Goal: Task Accomplishment & Management: Manage account settings

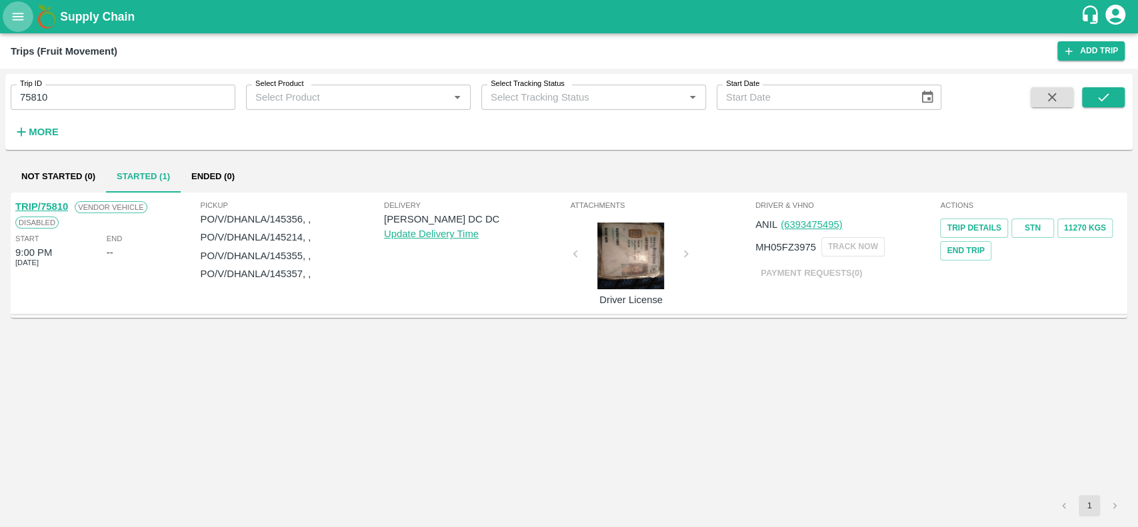
click at [15, 11] on icon "open drawer" at bounding box center [18, 16] width 15 height 15
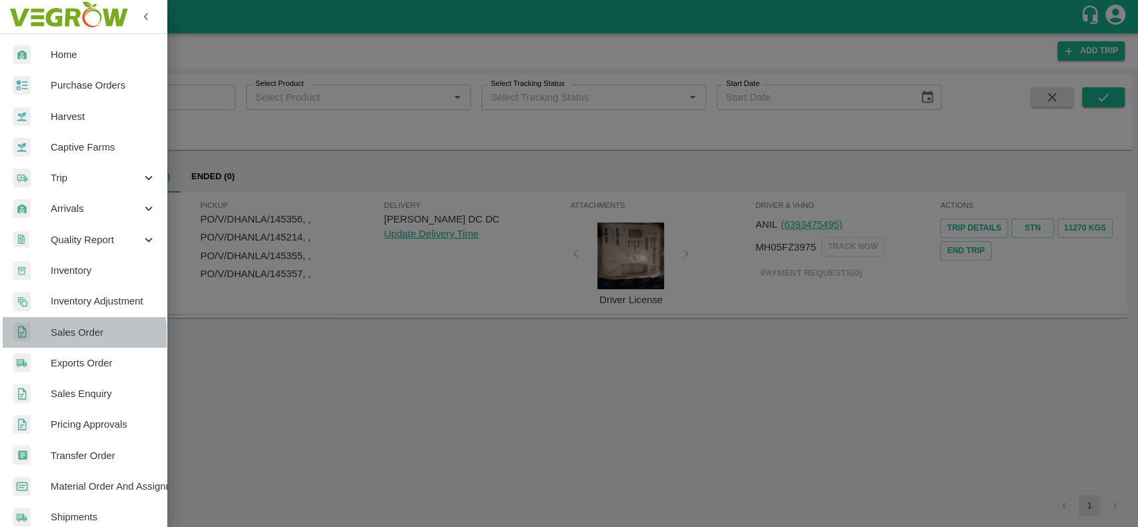
click at [59, 337] on span "Sales Order" at bounding box center [103, 332] width 105 height 15
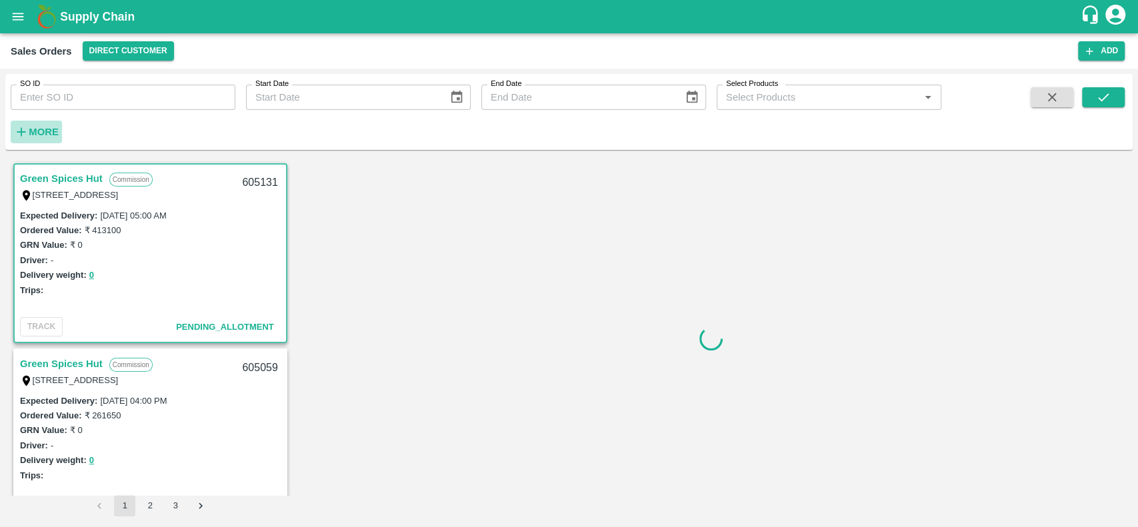
click at [32, 131] on strong "More" at bounding box center [44, 132] width 30 height 11
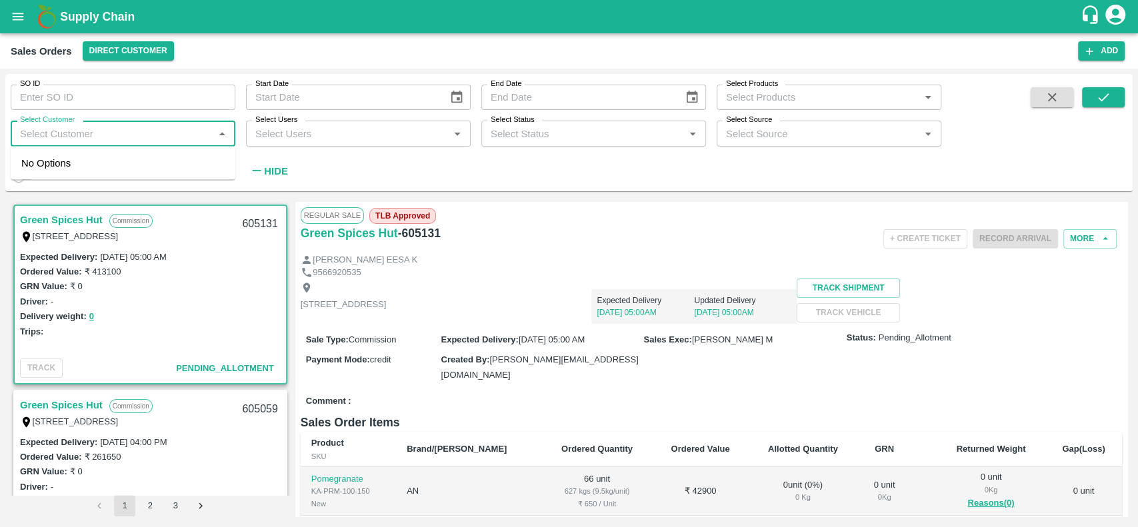
click at [32, 131] on input "Select Customer" at bounding box center [112, 133] width 195 height 17
type input "green"
click at [41, 198] on input "checkbox" at bounding box center [34, 204] width 27 height 27
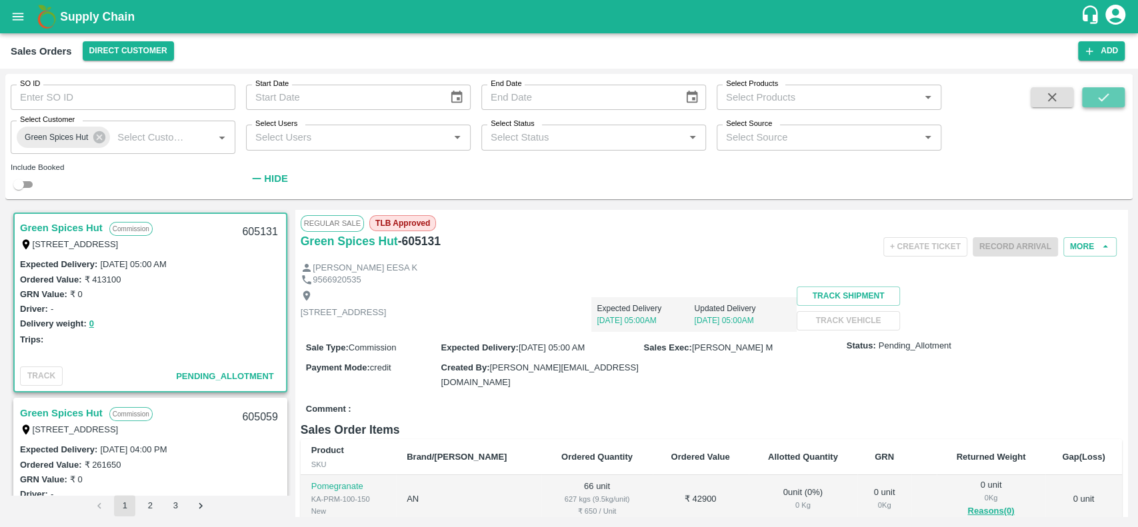
click at [1096, 101] on icon "submit" at bounding box center [1103, 97] width 15 height 15
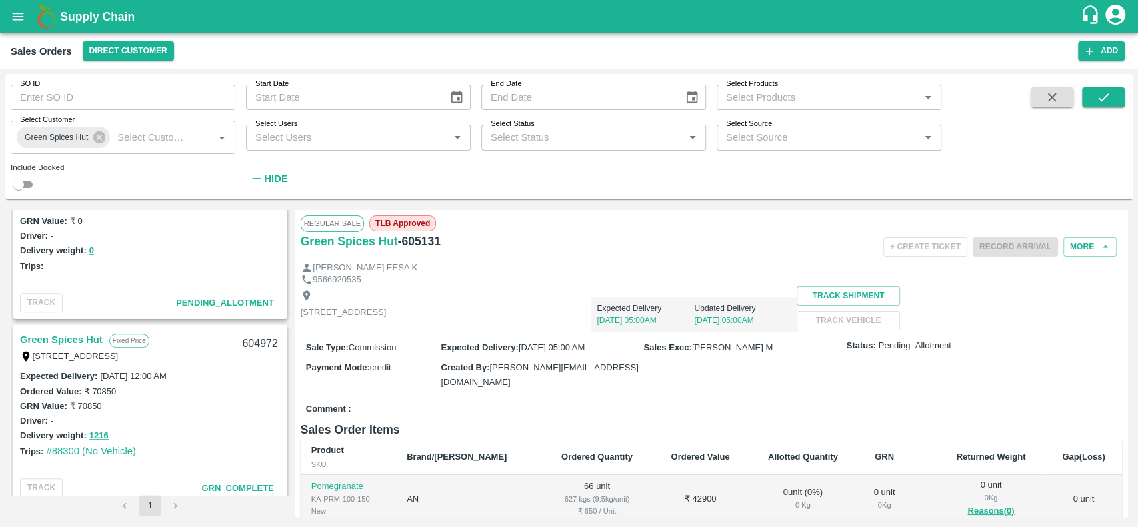
scroll to position [519, 0]
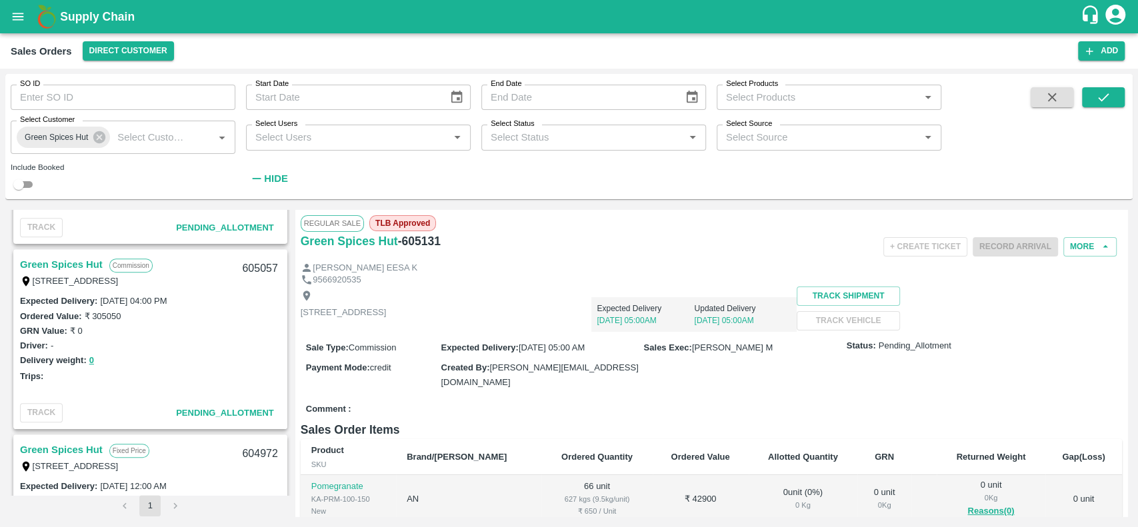
click at [26, 263] on link "Green Spices Hut" at bounding box center [61, 264] width 83 height 17
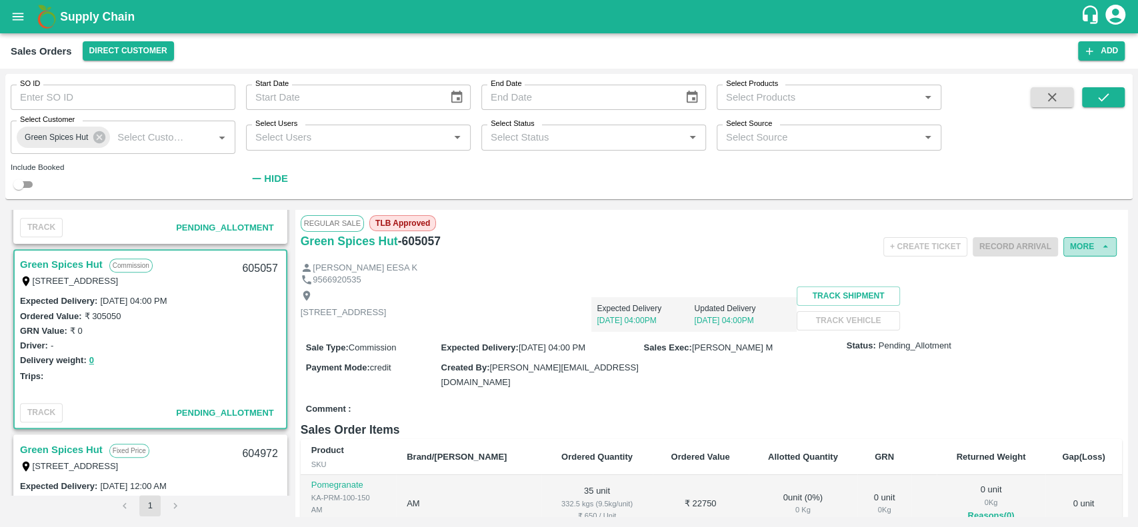
click at [1069, 245] on button "More" at bounding box center [1089, 246] width 53 height 19
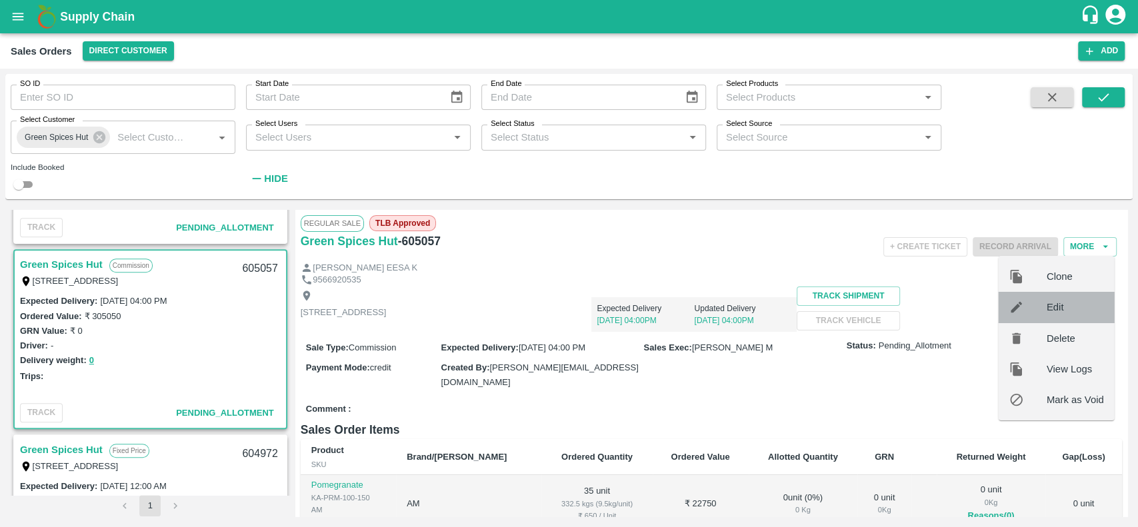
click at [1043, 315] on div "Edit" at bounding box center [1057, 307] width 116 height 31
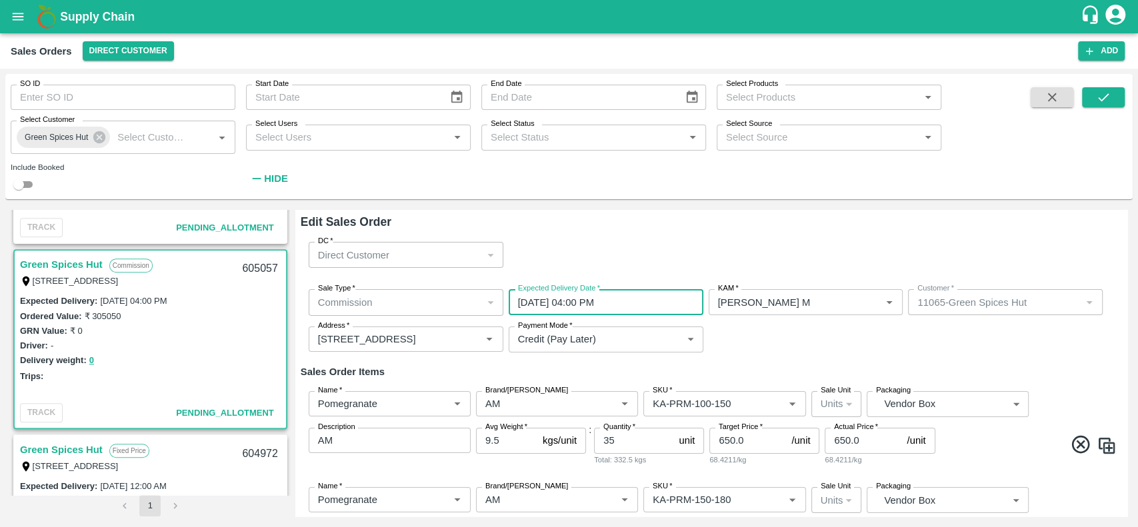
click at [583, 299] on input "[DATE] 04:00 PM" at bounding box center [601, 301] width 185 height 25
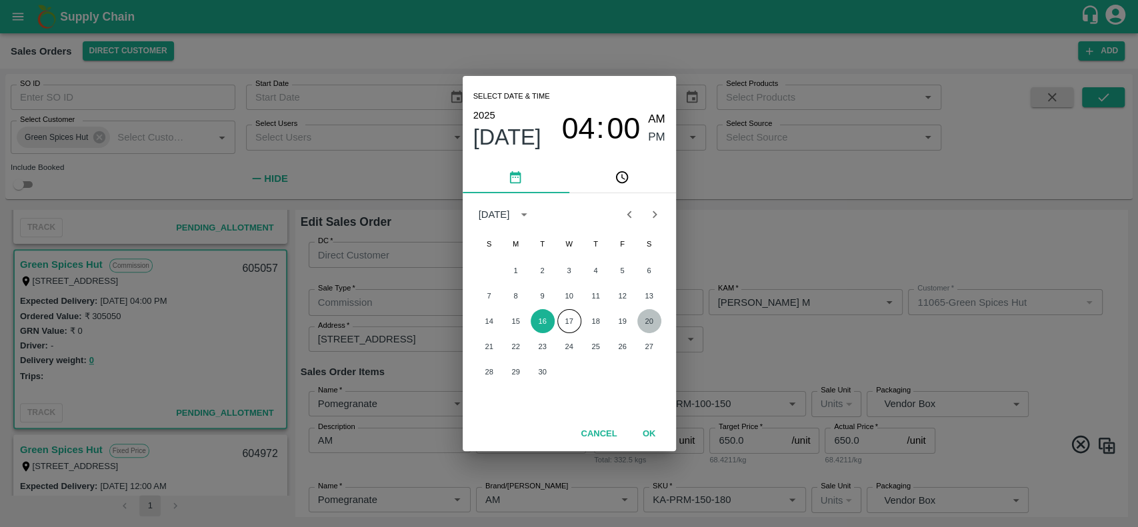
click at [654, 319] on button "20" at bounding box center [649, 321] width 24 height 24
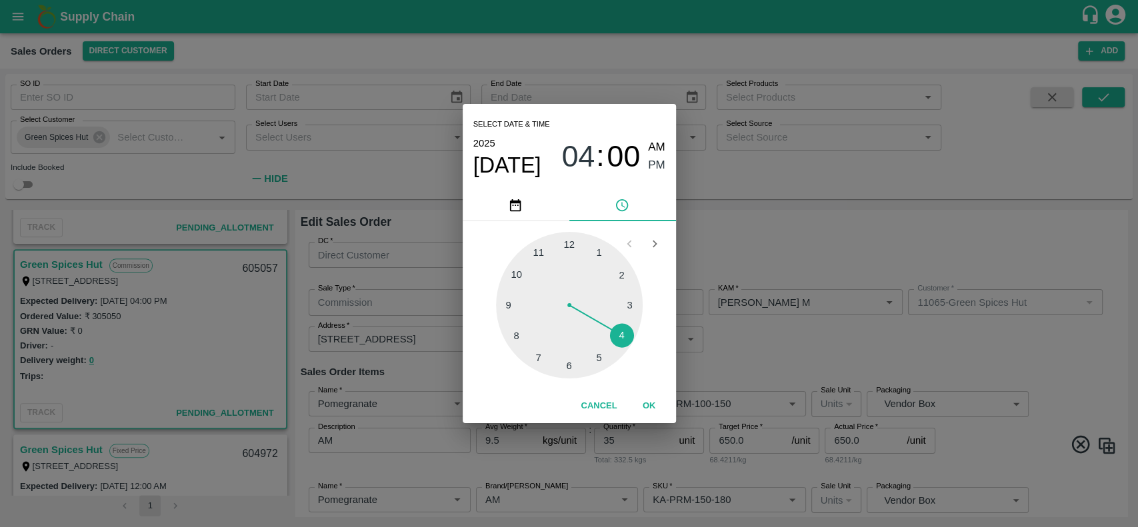
click at [538, 251] on div at bounding box center [569, 305] width 147 height 147
type input "[DATE] 11:00 PM"
click at [663, 167] on span "PM" at bounding box center [656, 166] width 17 height 18
click at [641, 406] on button "OK" at bounding box center [649, 406] width 43 height 23
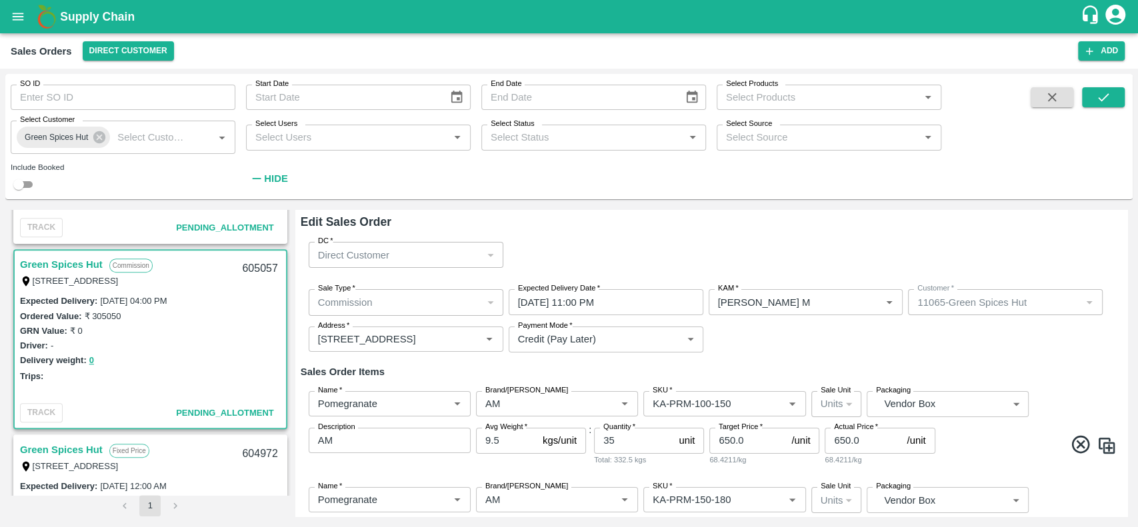
click at [796, 326] on div "Sale Type   * Commission 2 Sale Type Expected Delivery Date   * [DATE] 11:00 PM…" at bounding box center [711, 321] width 821 height 85
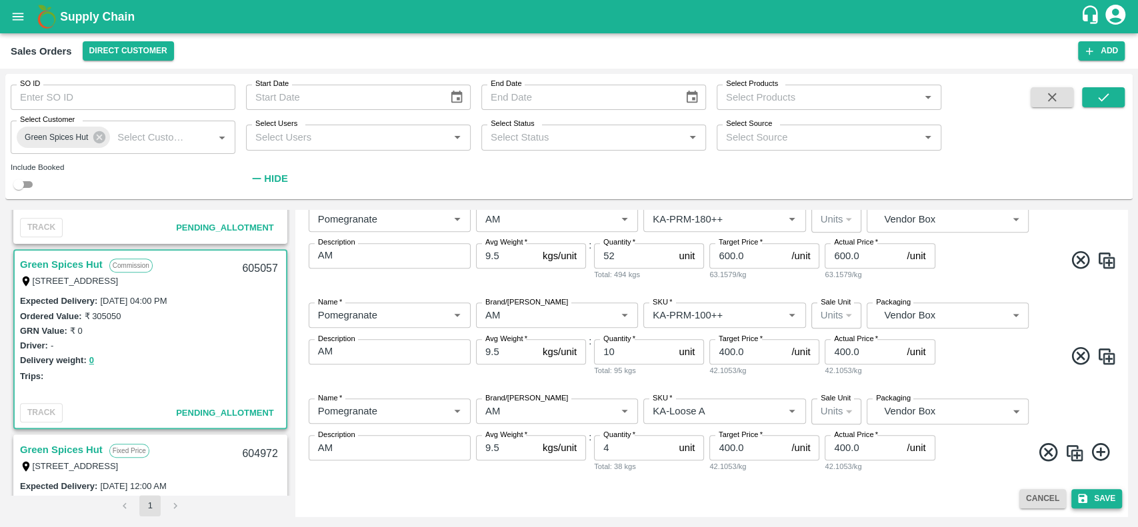
click at [1092, 503] on button "Save" at bounding box center [1096, 498] width 51 height 19
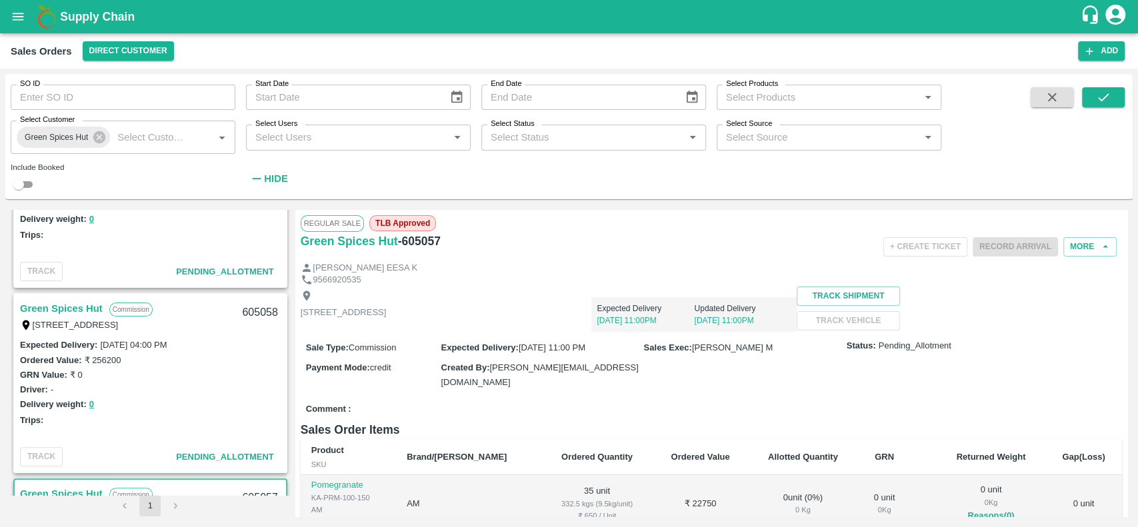
scroll to position [289, 0]
click at [24, 309] on link "Green Spices Hut" at bounding box center [61, 309] width 83 height 17
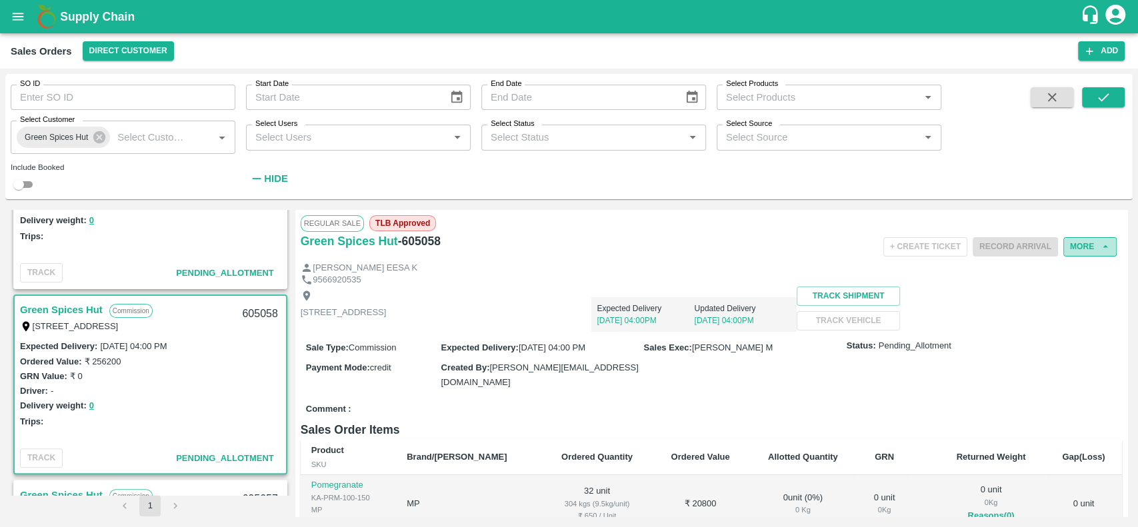
click at [1075, 241] on button "More" at bounding box center [1089, 246] width 53 height 19
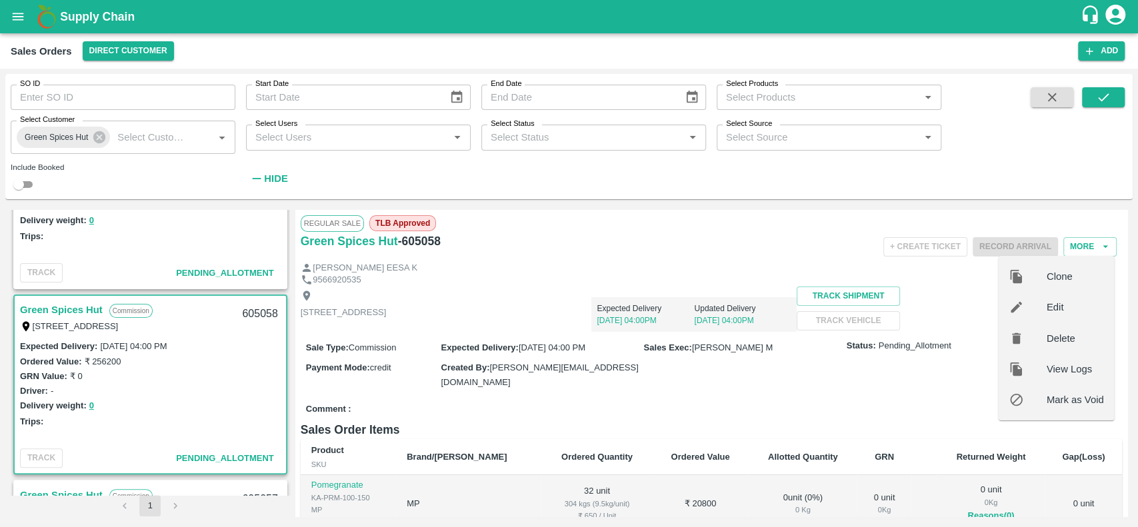
click at [1039, 317] on div "Edit" at bounding box center [1057, 307] width 116 height 31
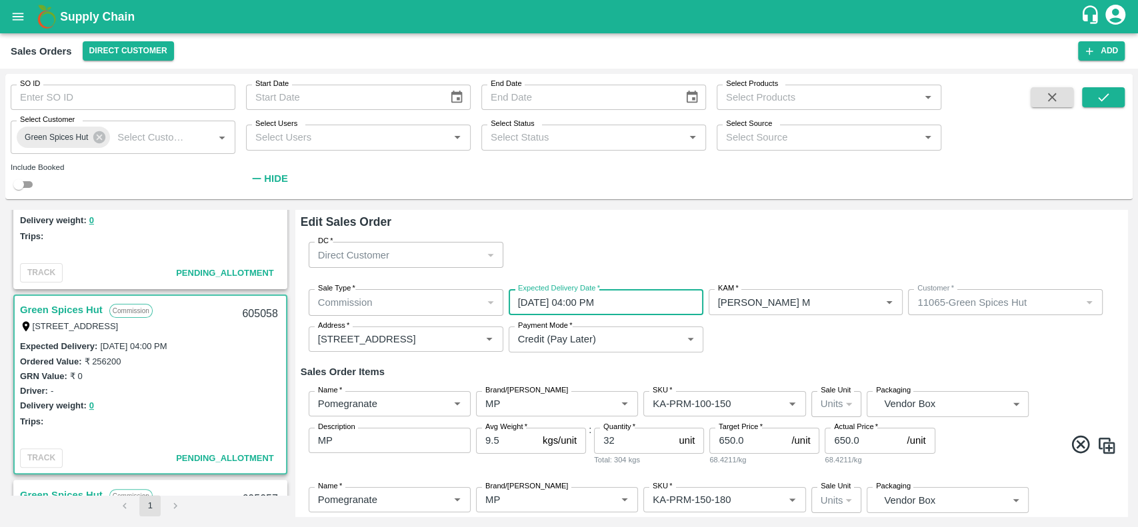
click at [549, 304] on input "[DATE] 04:00 PM" at bounding box center [601, 301] width 185 height 25
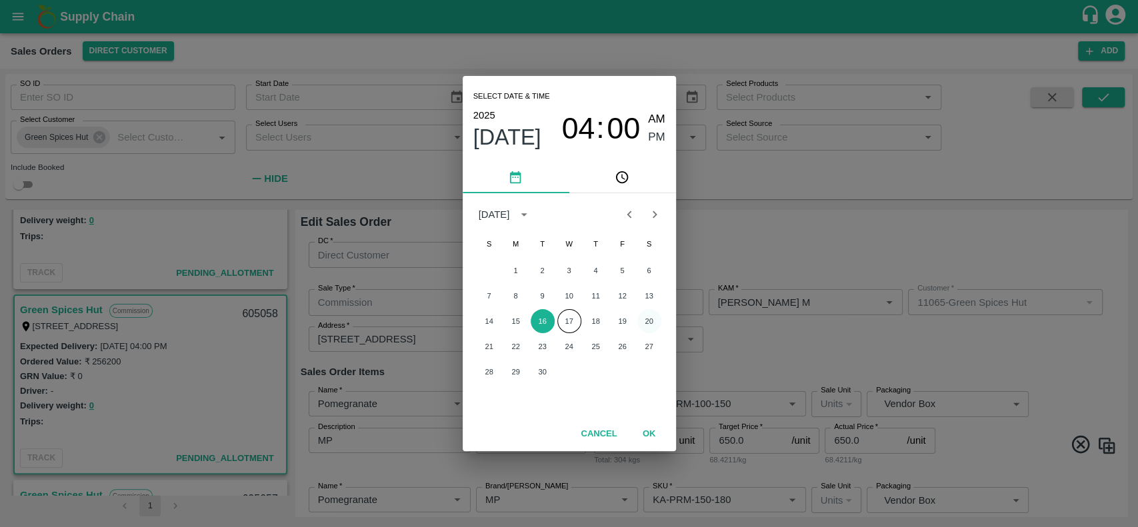
click at [649, 313] on button "20" at bounding box center [649, 321] width 24 height 24
type input "[DATE] 04:00 PM"
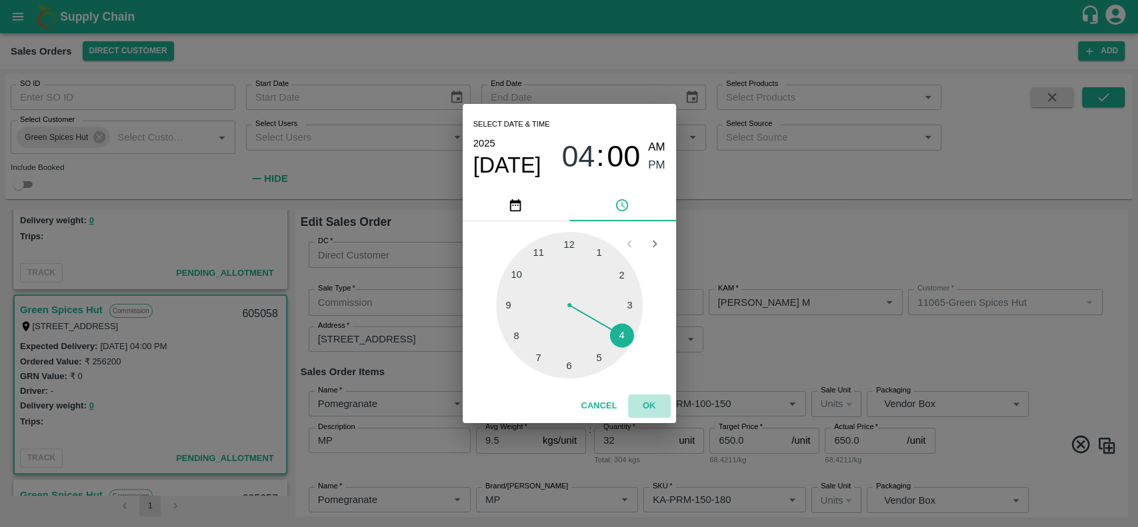
click at [653, 405] on button "OK" at bounding box center [649, 406] width 43 height 23
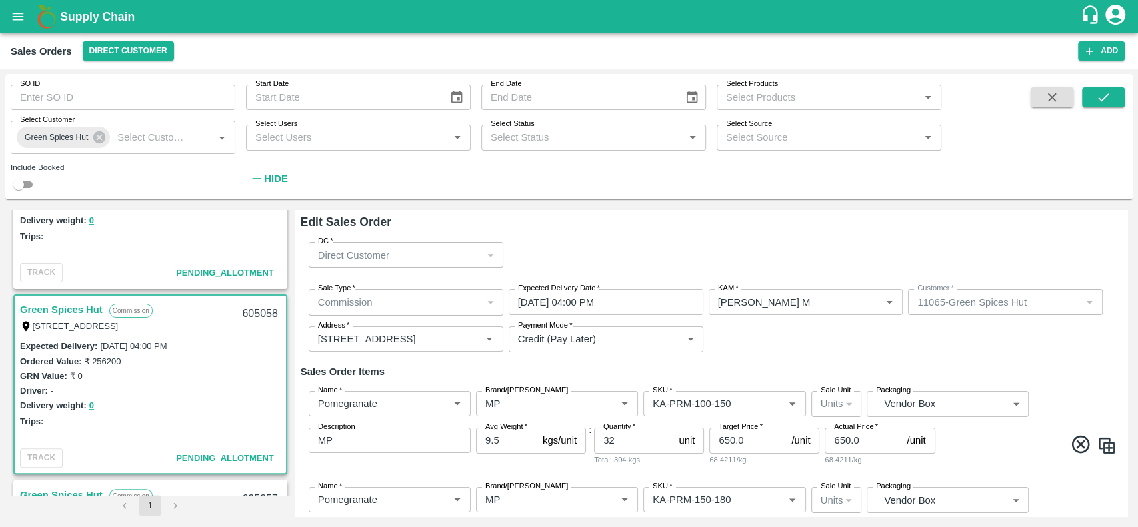
click at [789, 329] on div "Sale Type   * Commission 2 Sale Type Expected Delivery Date   * [DATE] 04:00 PM…" at bounding box center [711, 321] width 821 height 85
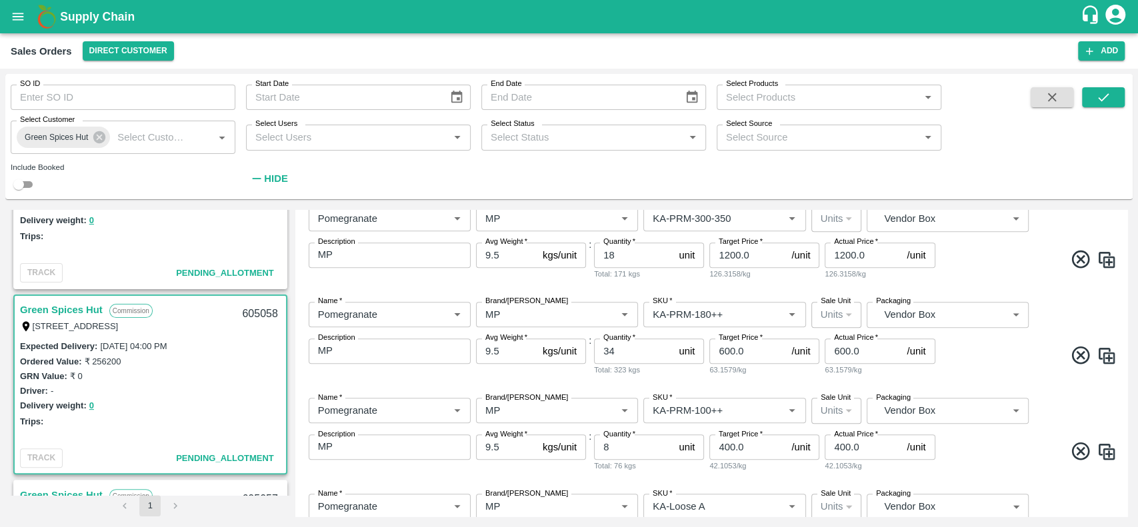
scroll to position [761, 0]
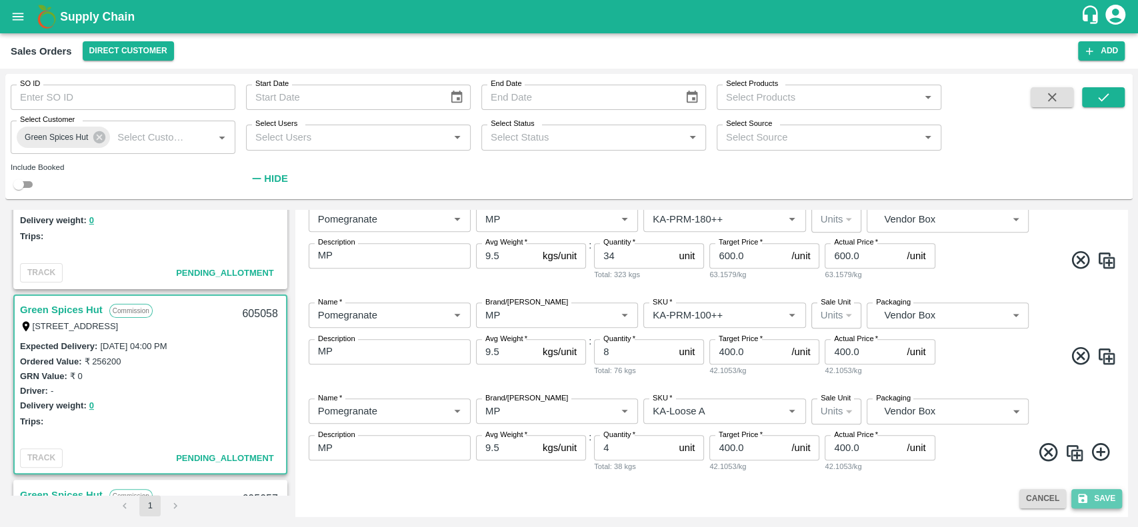
click at [1079, 496] on icon "submit" at bounding box center [1083, 499] width 12 height 12
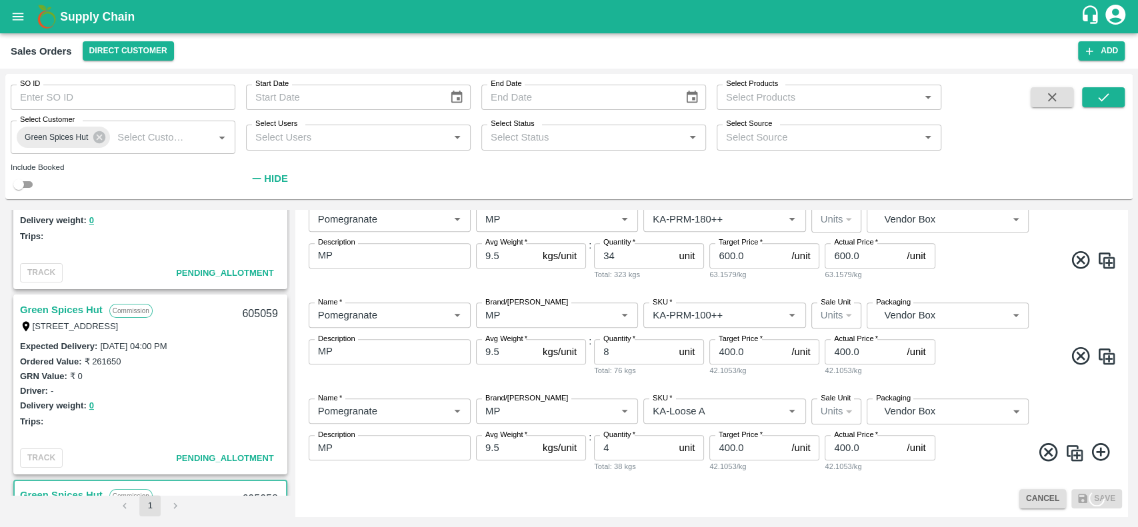
scroll to position [98, 0]
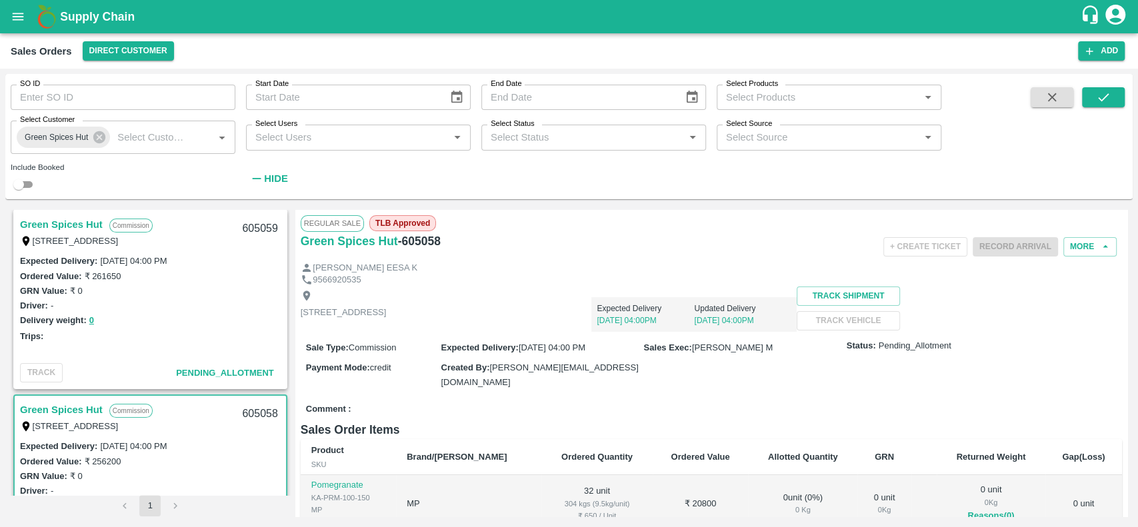
scroll to position [187, 0]
click at [30, 222] on link "Green Spices Hut" at bounding box center [61, 225] width 83 height 17
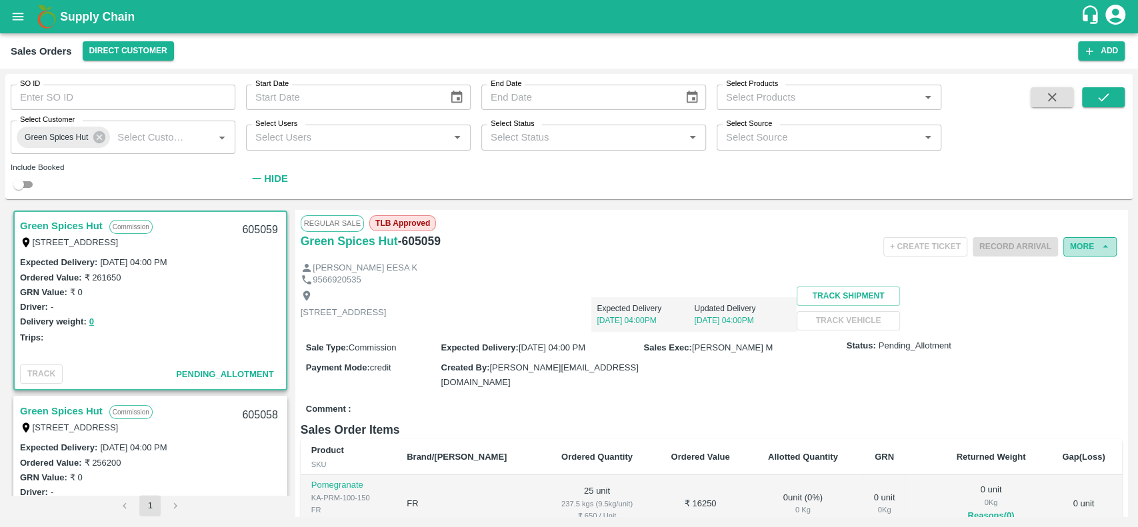
click at [1083, 247] on button "More" at bounding box center [1089, 246] width 53 height 19
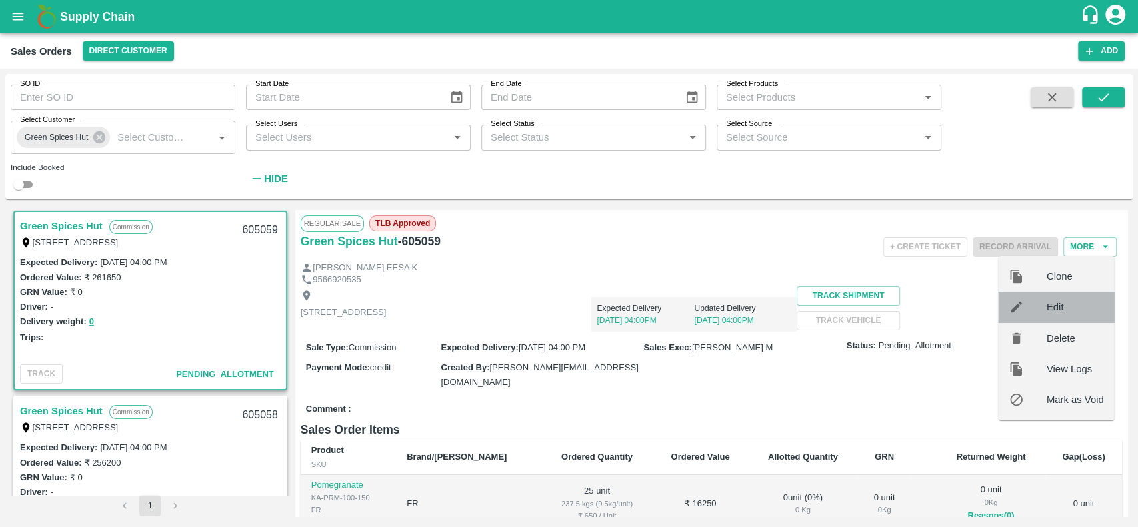
click at [1082, 312] on span "Edit" at bounding box center [1075, 307] width 57 height 15
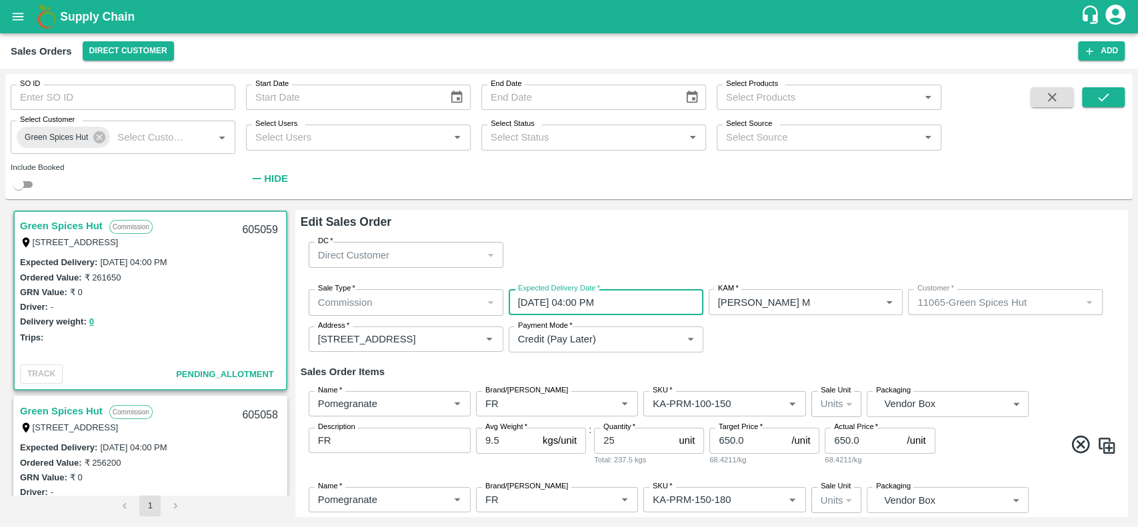
click at [622, 295] on input "[DATE] 04:00 PM" at bounding box center [601, 301] width 185 height 25
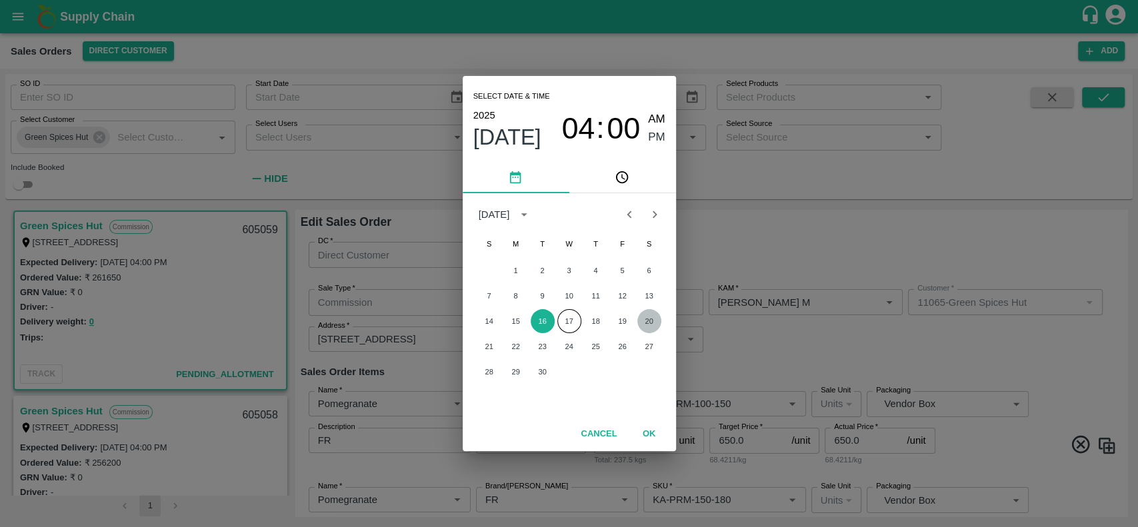
click at [653, 317] on button "20" at bounding box center [649, 321] width 24 height 24
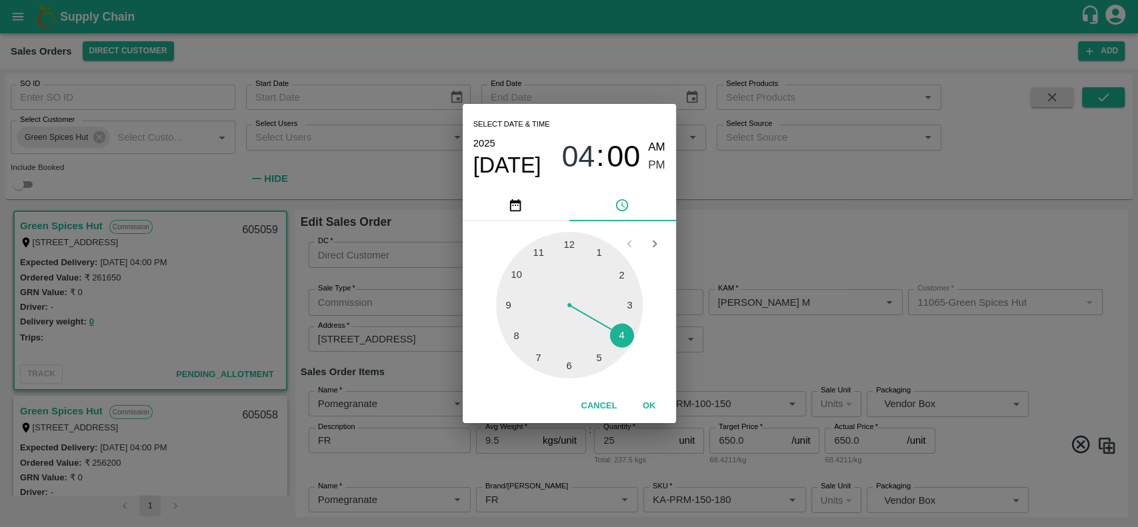
click at [543, 253] on div at bounding box center [569, 305] width 147 height 147
type input "[DATE] 11:00 PM"
click at [653, 159] on span "PM" at bounding box center [656, 166] width 17 height 18
click at [645, 403] on button "OK" at bounding box center [649, 406] width 43 height 23
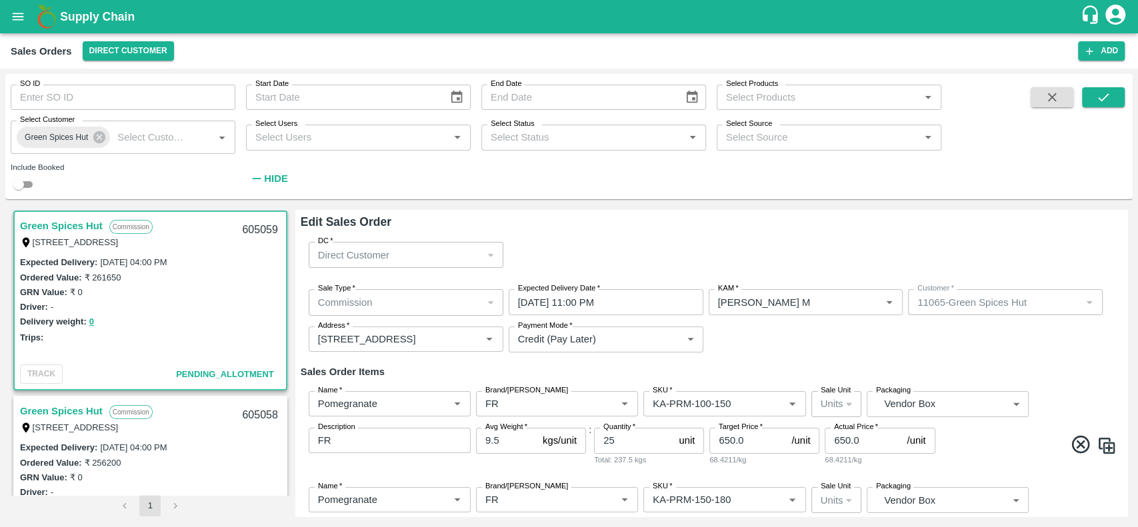
click at [710, 369] on h6 "Sales Order Items" at bounding box center [711, 371] width 821 height 17
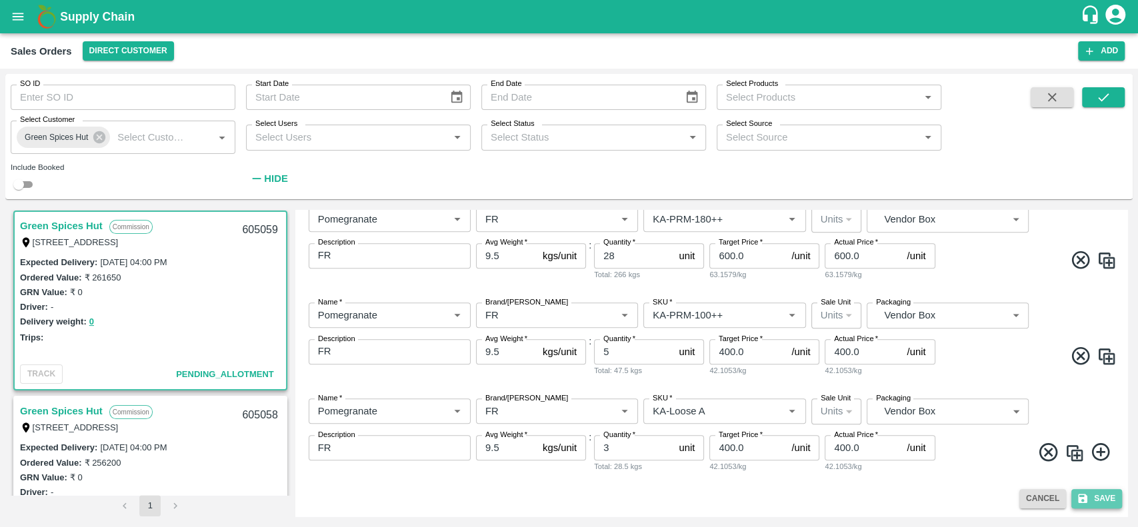
click at [1099, 497] on button "Save" at bounding box center [1096, 498] width 51 height 19
